Goal: Communication & Community: Answer question/provide support

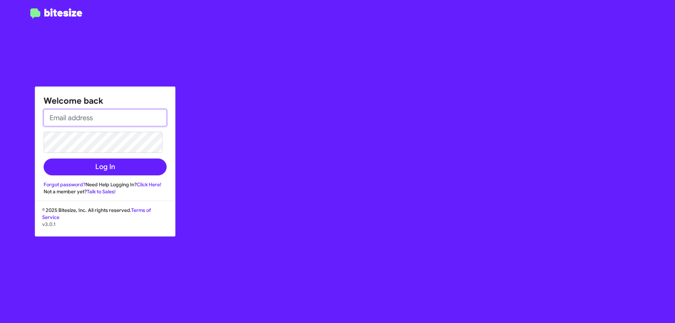
type input "[EMAIL_ADDRESS][DOMAIN_NAME]"
click at [111, 155] on form "[EMAIL_ADDRESS][DOMAIN_NAME] Log In" at bounding box center [105, 142] width 123 height 66
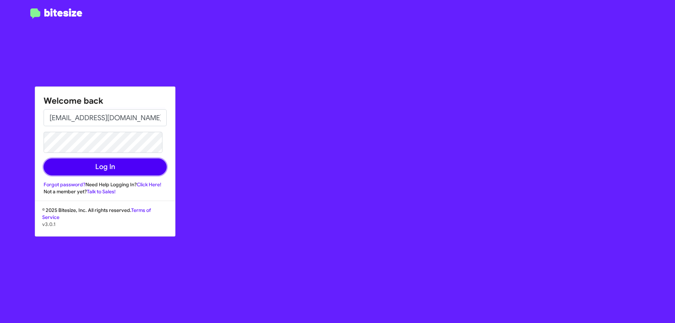
click at [115, 164] on button "Log In" at bounding box center [105, 166] width 123 height 17
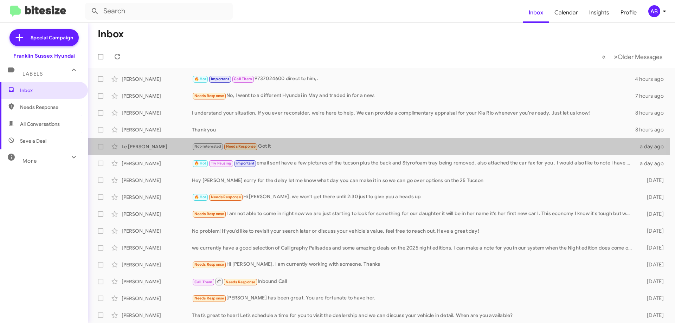
click at [266, 142] on div "Le [PERSON_NAME] Not-Interested Needs Response Got it a day ago" at bounding box center [380, 146] width 575 height 14
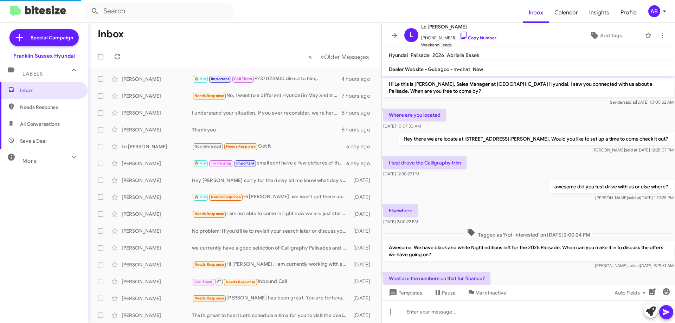
scroll to position [216, 0]
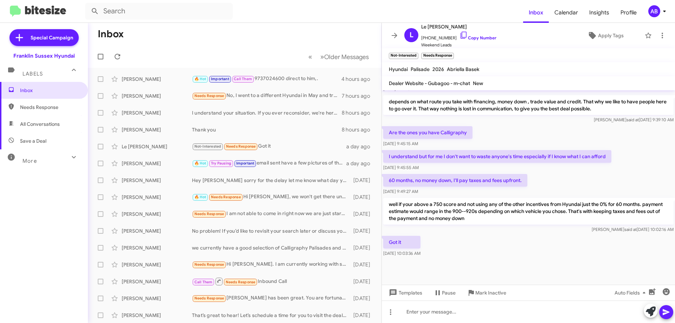
click at [391, 34] on icon at bounding box center [394, 35] width 8 height 8
